Goal: Task Accomplishment & Management: Manage account settings

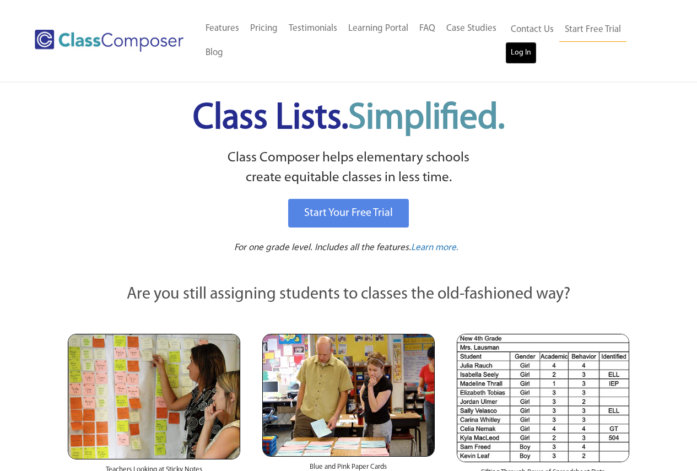
click at [526, 53] on link "Log In" at bounding box center [520, 53] width 31 height 22
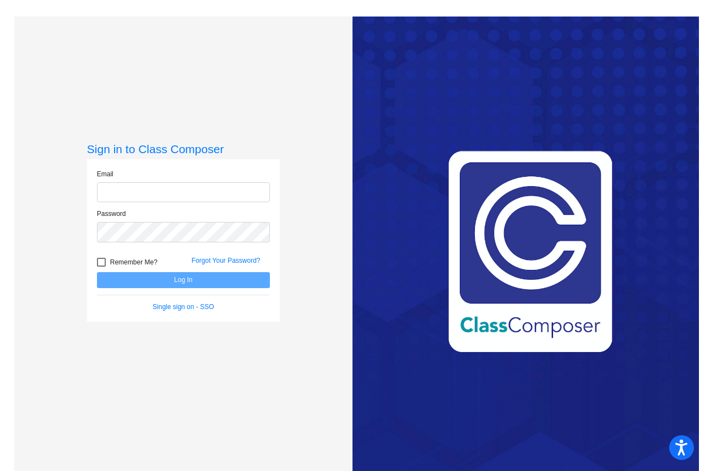
type input "[EMAIL_ADDRESS][DOMAIN_NAME]"
click at [206, 287] on button "Log In" at bounding box center [183, 280] width 173 height 16
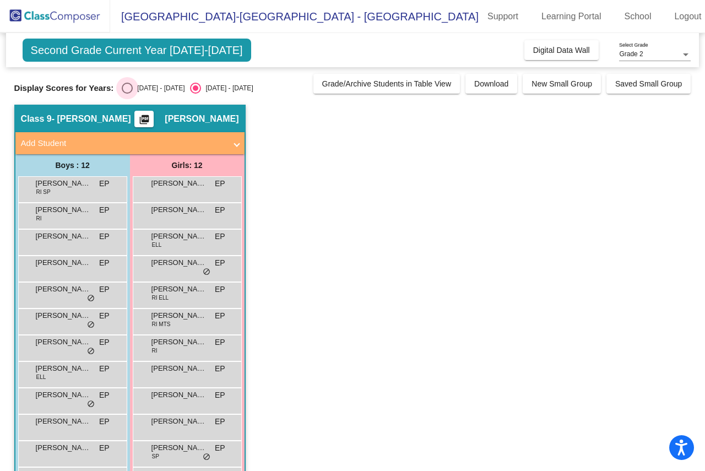
click at [122, 83] on div "Select an option" at bounding box center [127, 88] width 11 height 11
click at [127, 94] on input "2024 - 2025" at bounding box center [127, 94] width 1 height 1
radio input "true"
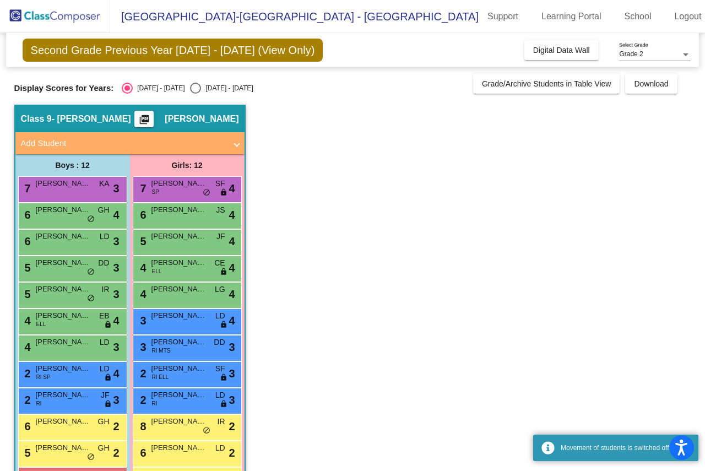
scroll to position [40, 0]
